Goal: Information Seeking & Learning: Learn about a topic

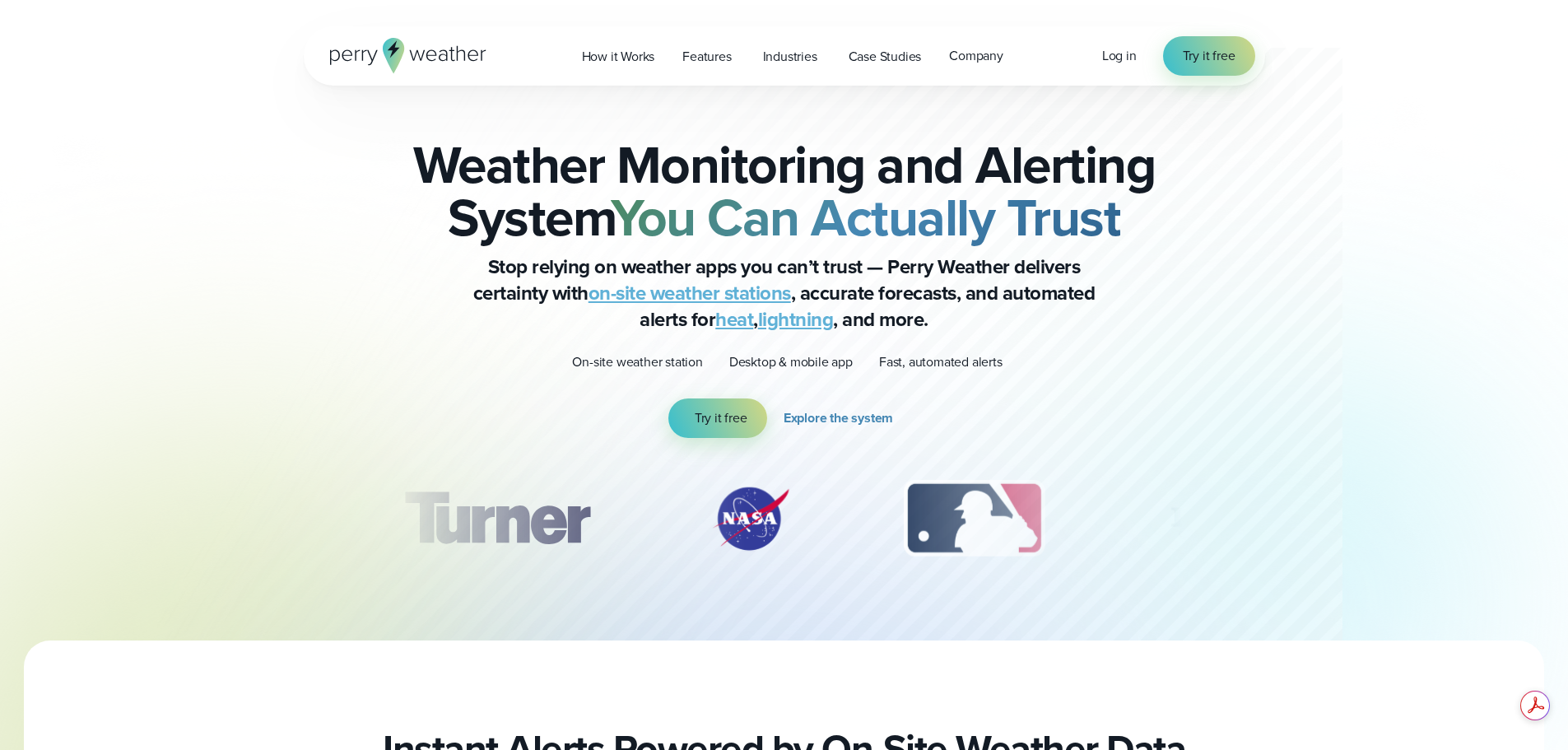
click at [643, 360] on p "On-site weather station" at bounding box center [637, 362] width 130 height 20
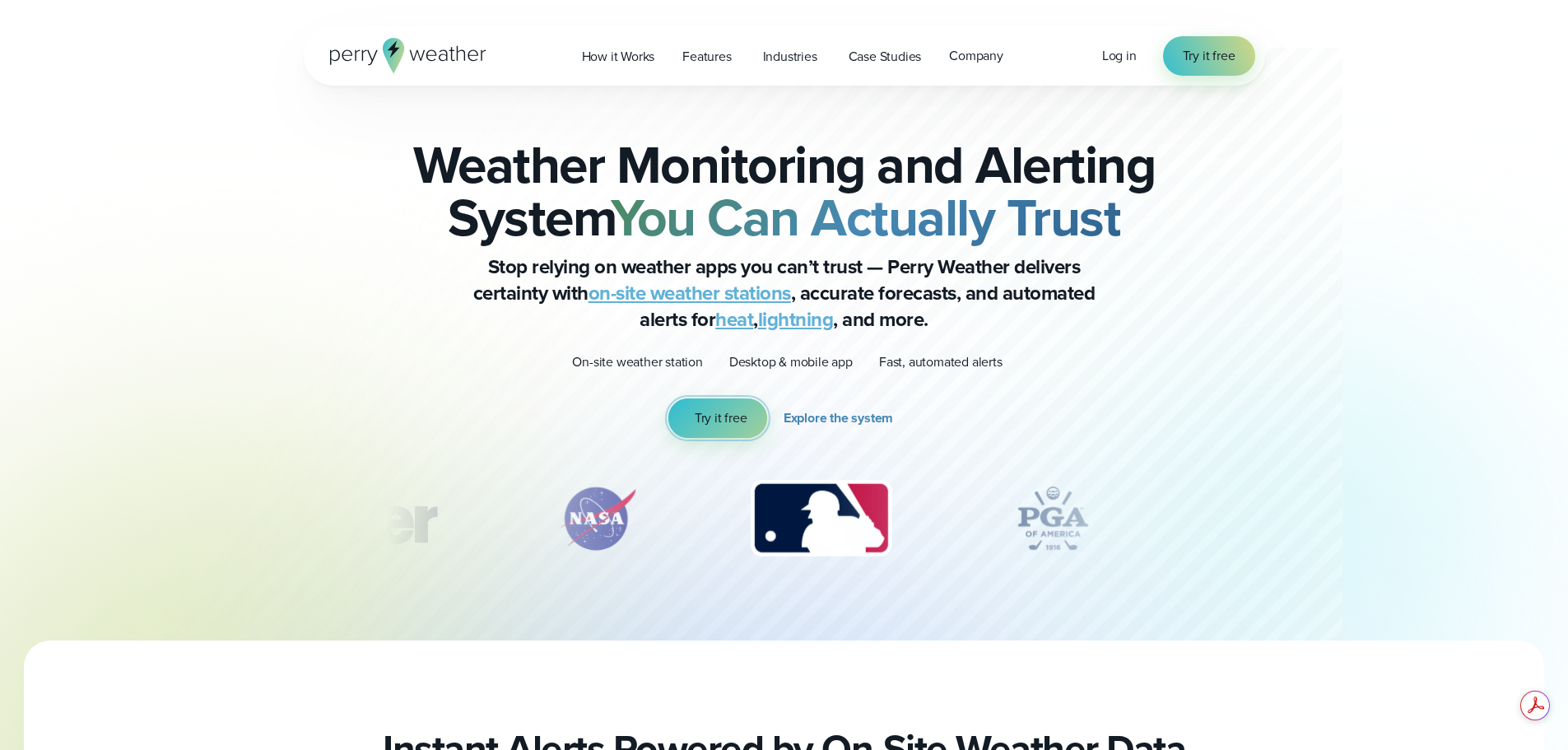
click at [745, 414] on span "Try it free" at bounding box center [721, 418] width 52 height 20
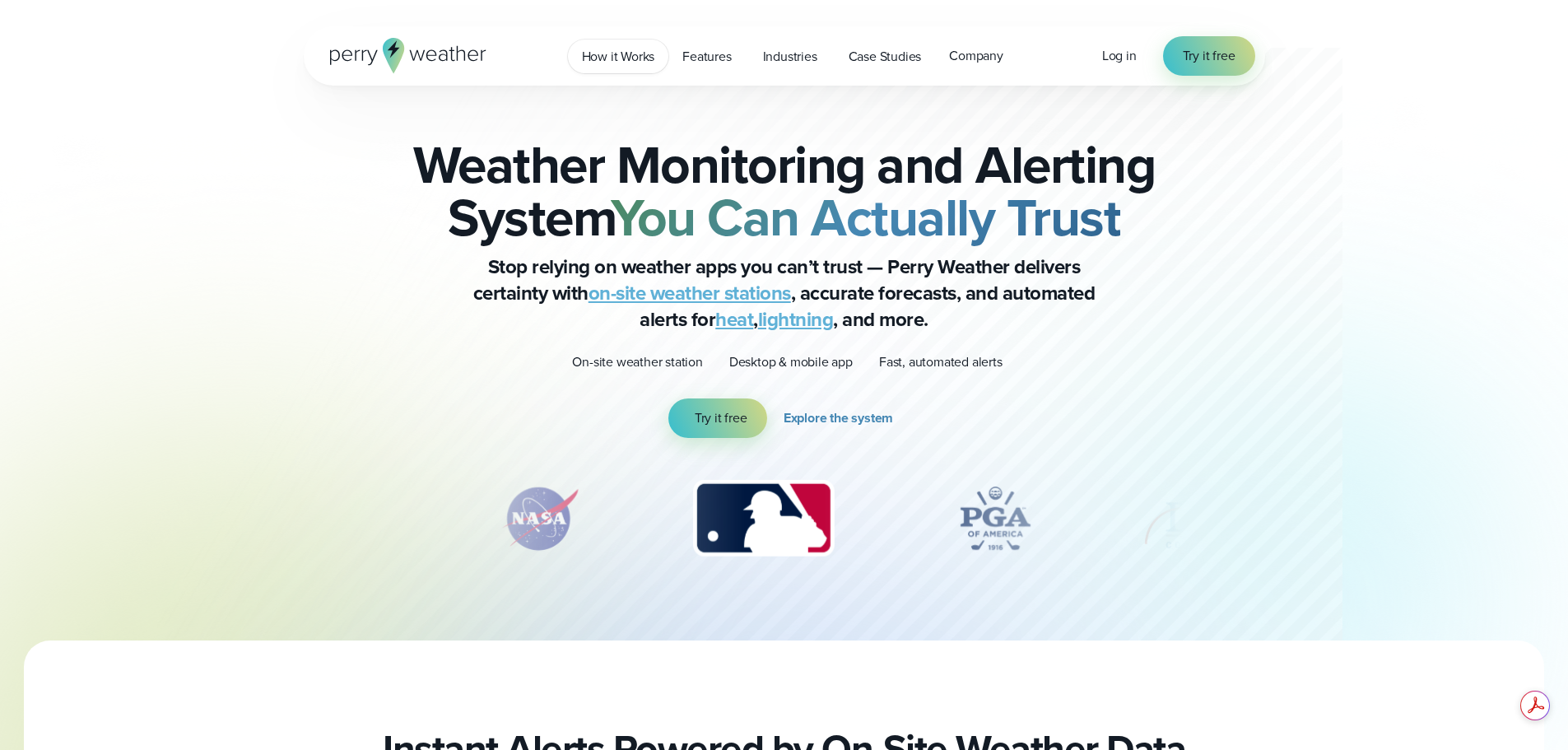
click at [629, 62] on span "How it Works" at bounding box center [618, 57] width 73 height 20
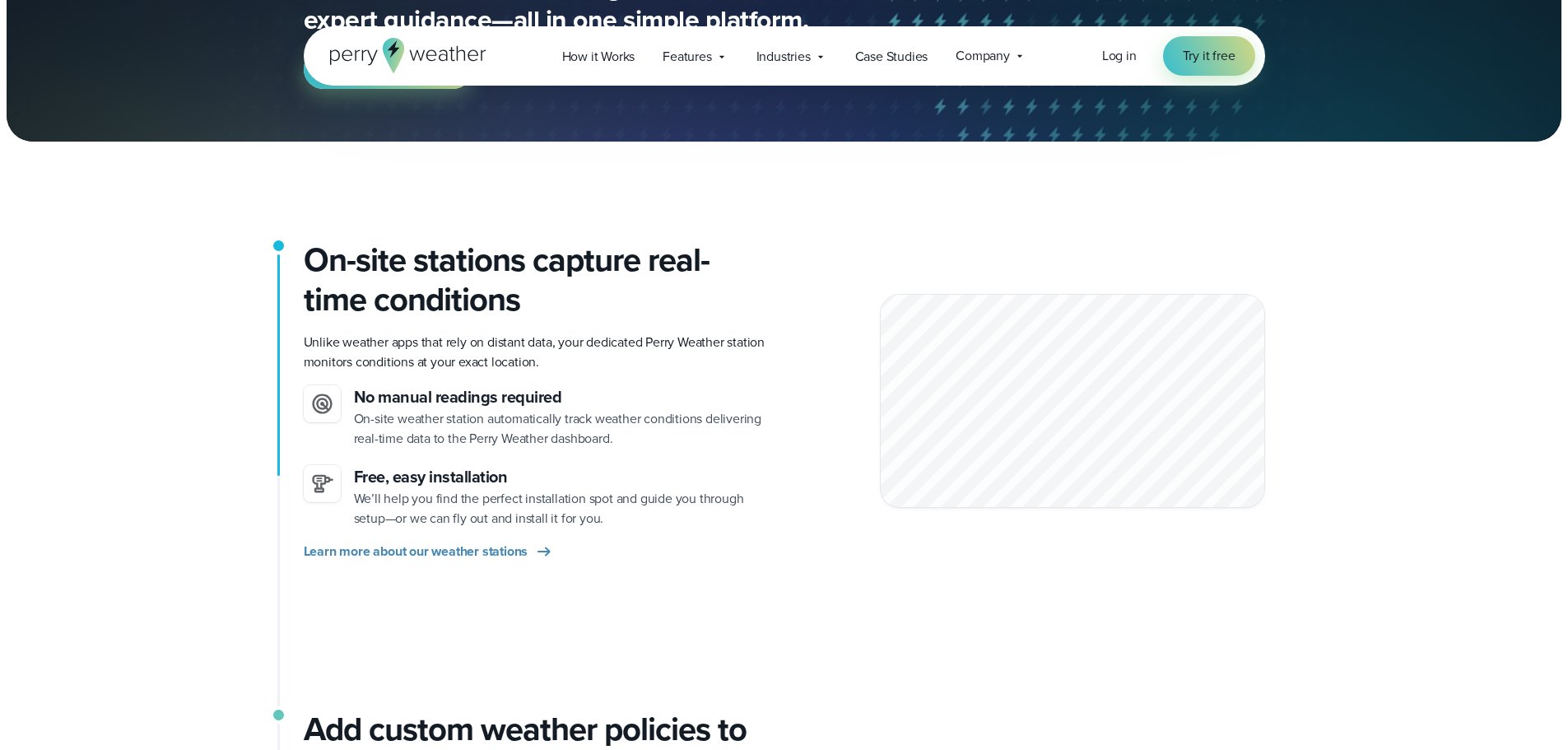
scroll to position [247, 0]
click at [518, 551] on span "Learn more about our weather stations" at bounding box center [416, 551] width 225 height 20
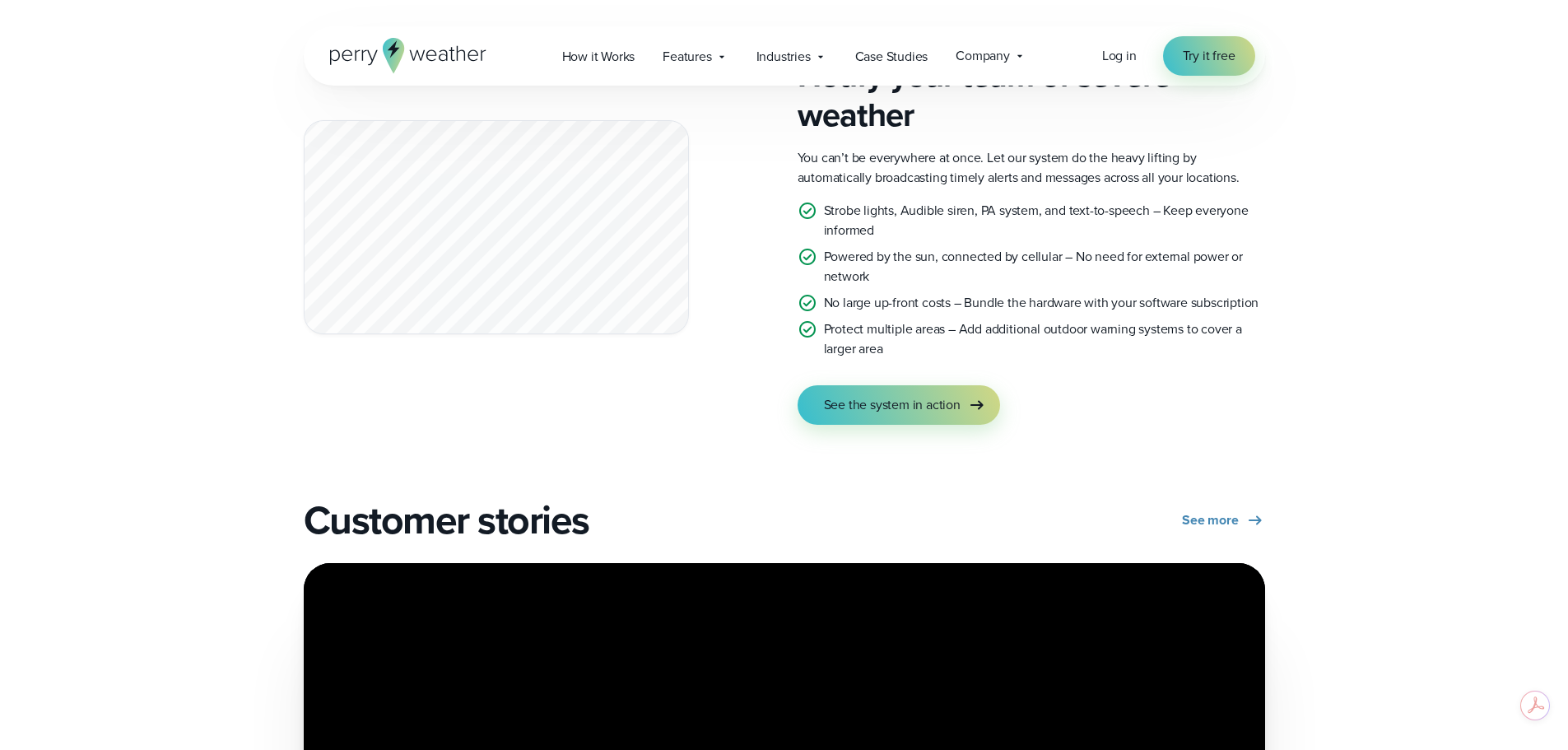
scroll to position [3375, 0]
